Goal: Transaction & Acquisition: Purchase product/service

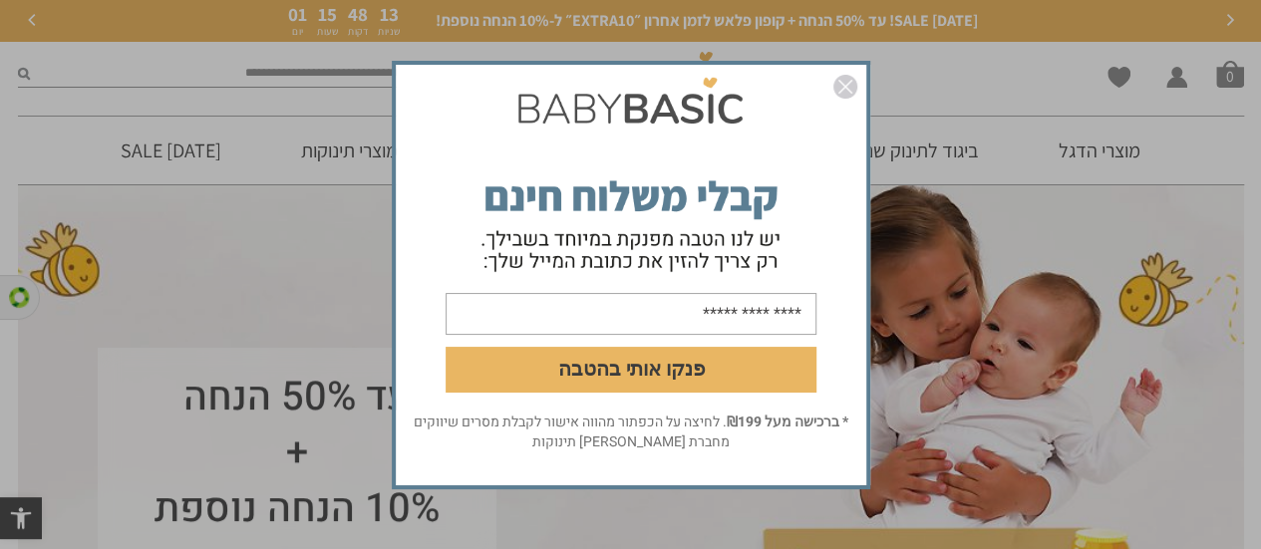
click at [848, 85] on img "סגור" at bounding box center [845, 87] width 24 height 24
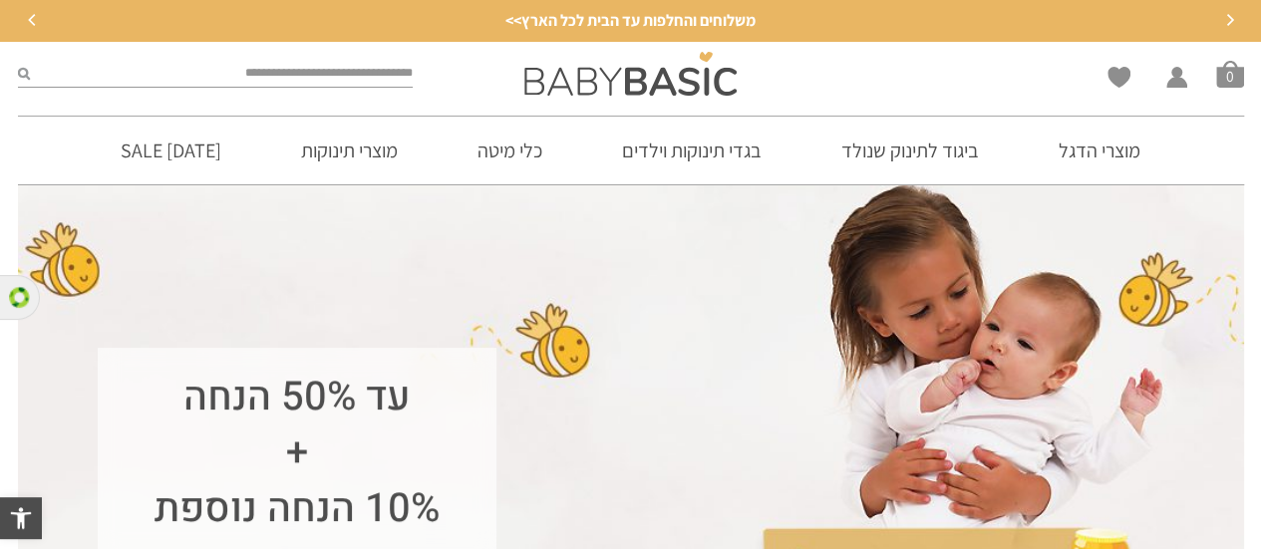
click at [273, 71] on input "search" at bounding box center [222, 74] width 384 height 26
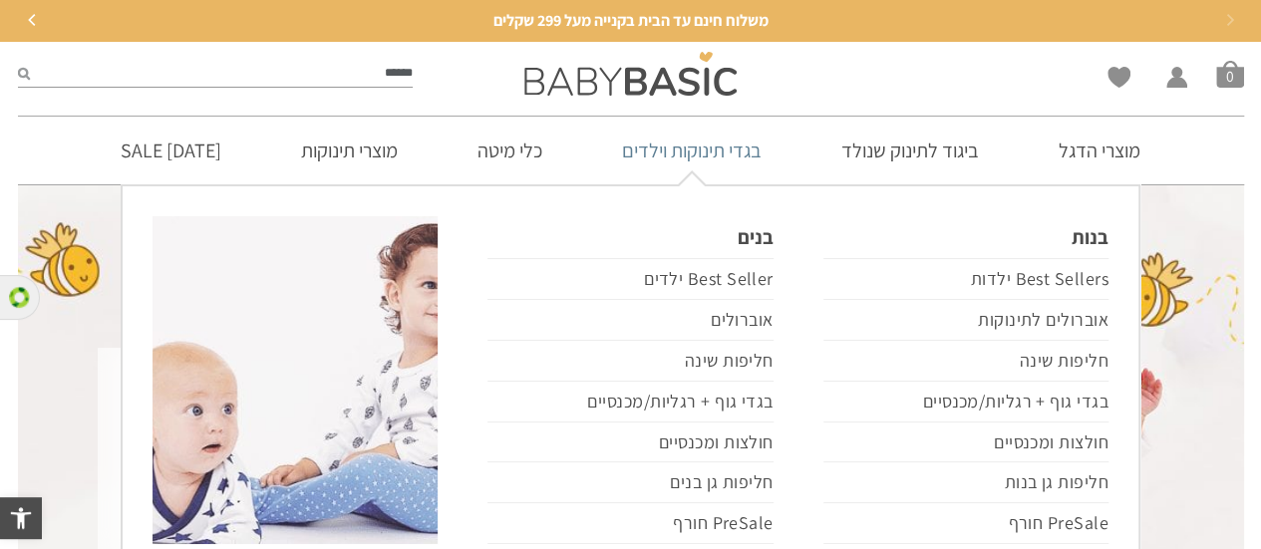
type input "******"
click at [18, 61] on button "submit" at bounding box center [24, 74] width 12 height 26
